Goal: Transaction & Acquisition: Purchase product/service

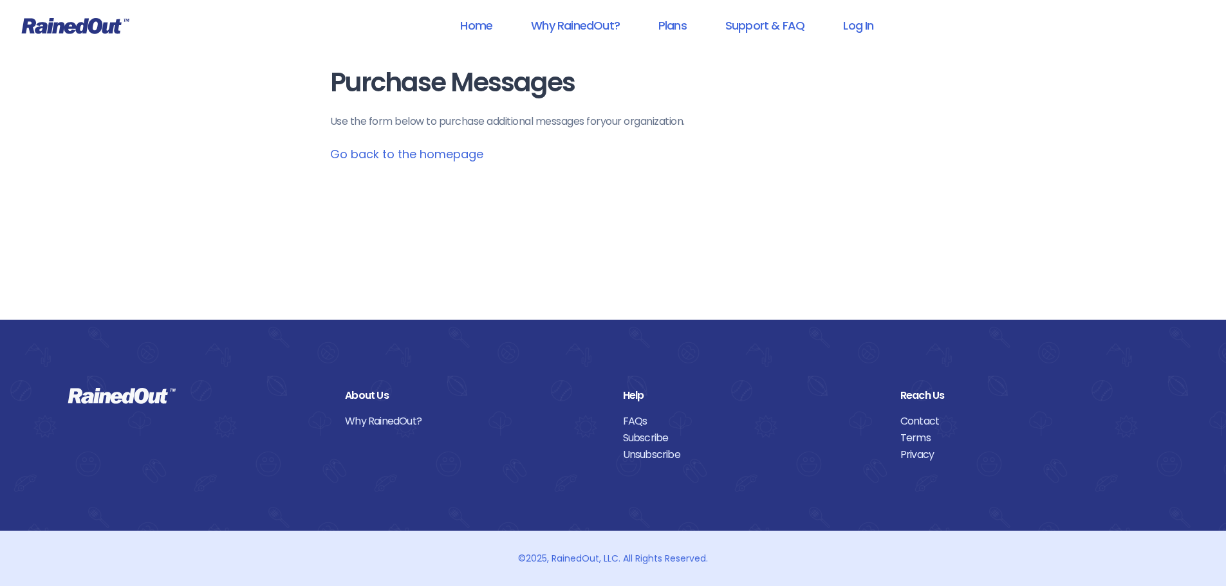
click at [426, 154] on link "Go back to the homepage" at bounding box center [406, 154] width 153 height 16
click at [64, 25] on icon at bounding box center [75, 26] width 107 height 16
